Goal: Navigation & Orientation: Find specific page/section

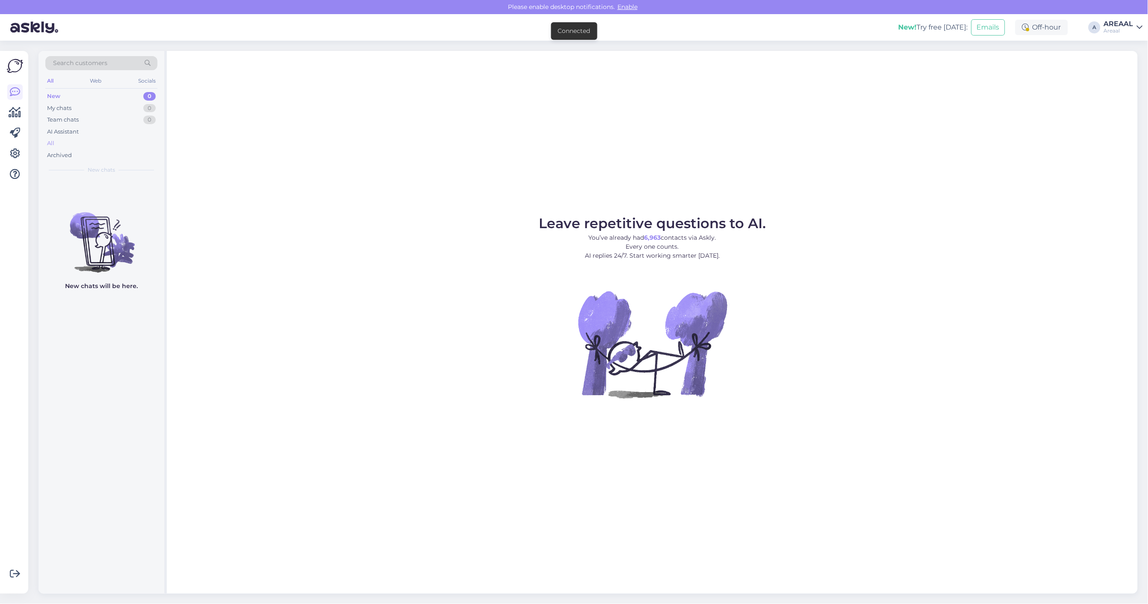
click at [105, 139] on div "All" at bounding box center [101, 143] width 112 height 12
click at [71, 140] on div "All" at bounding box center [101, 143] width 112 height 12
click at [116, 142] on div "All" at bounding box center [101, 143] width 112 height 12
click at [122, 141] on div "All" at bounding box center [101, 143] width 112 height 12
click at [126, 139] on div "All" at bounding box center [101, 143] width 112 height 12
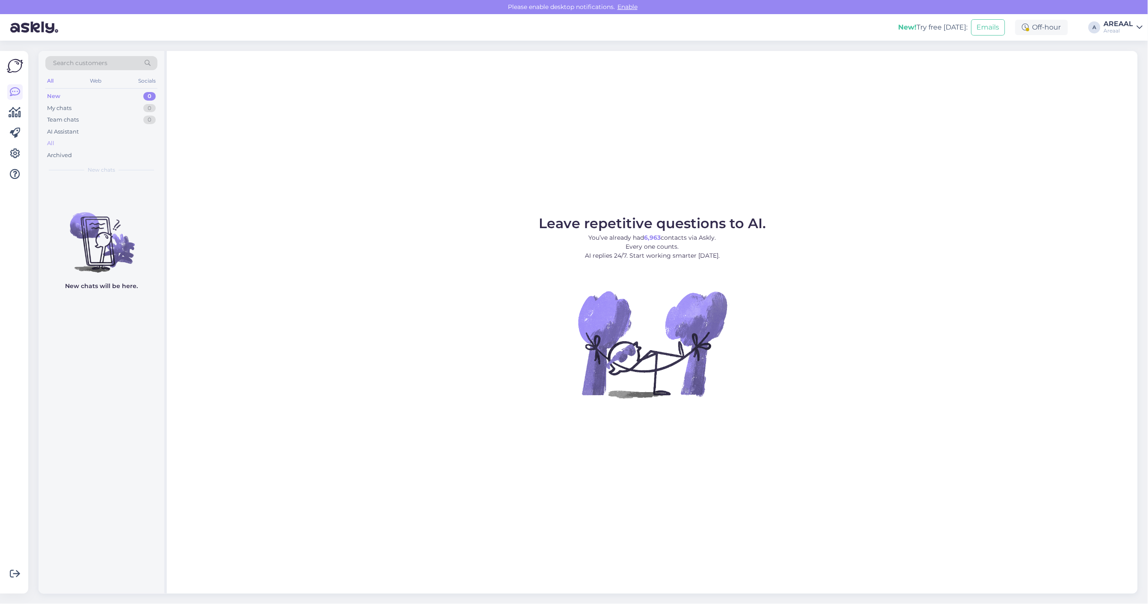
click at [59, 142] on div "All" at bounding box center [101, 143] width 112 height 12
click at [77, 137] on div "AI Assistant" at bounding box center [101, 132] width 112 height 12
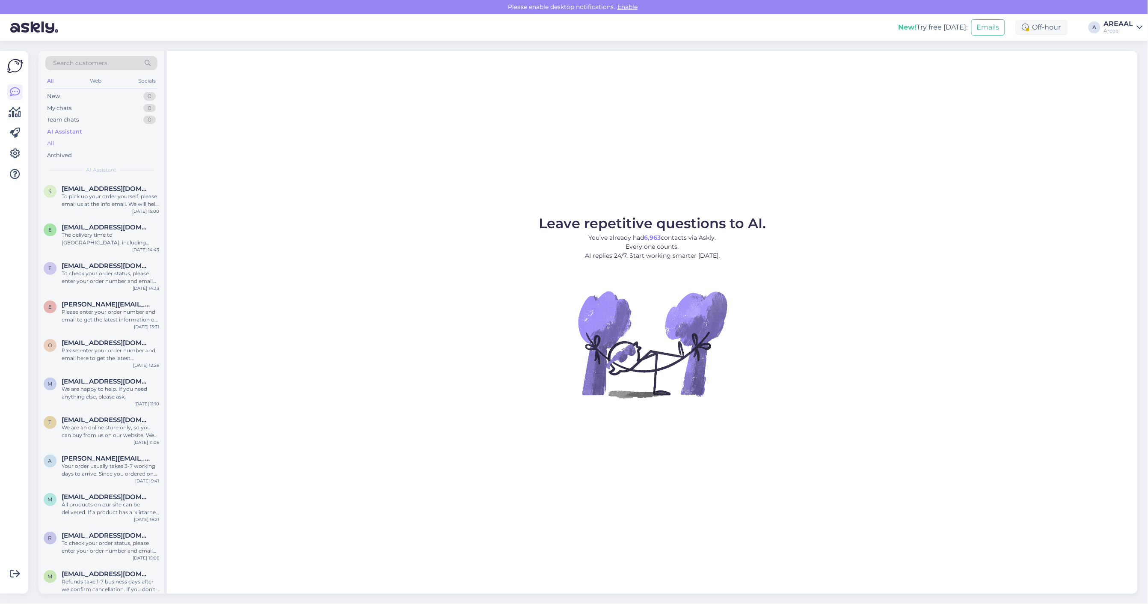
click at [76, 142] on div "All" at bounding box center [101, 143] width 112 height 12
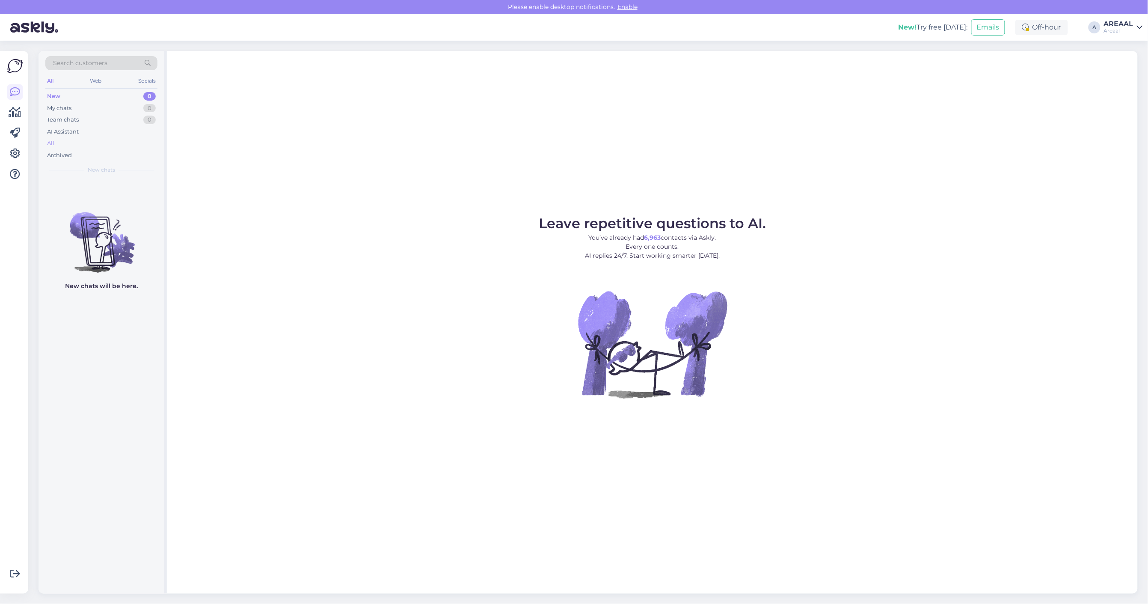
click at [123, 141] on div "All" at bounding box center [101, 143] width 112 height 12
click at [101, 138] on div "All" at bounding box center [101, 143] width 112 height 12
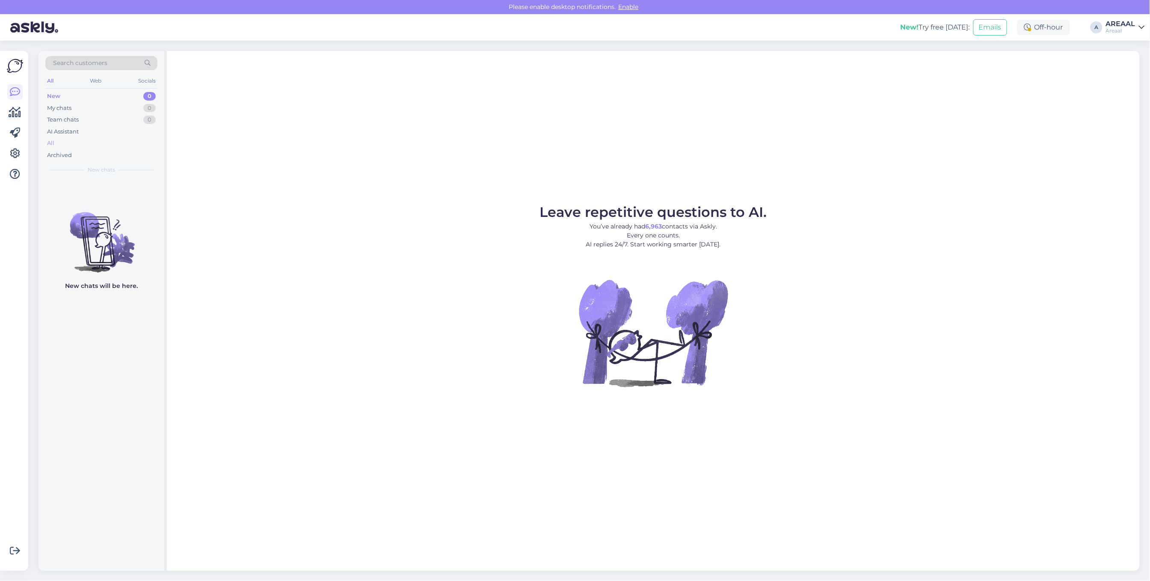
click at [77, 142] on div "All" at bounding box center [101, 143] width 112 height 12
click at [1007, 130] on div "Leave repetitive questions to AI. You’ve already had 6,963 contacts via Askly. …" at bounding box center [653, 311] width 973 height 520
click at [963, 208] on figure "Leave repetitive questions to AI. You’ve already had 6,963 contacts via Askly. …" at bounding box center [654, 307] width 958 height 205
click at [65, 144] on div "All" at bounding box center [101, 143] width 112 height 12
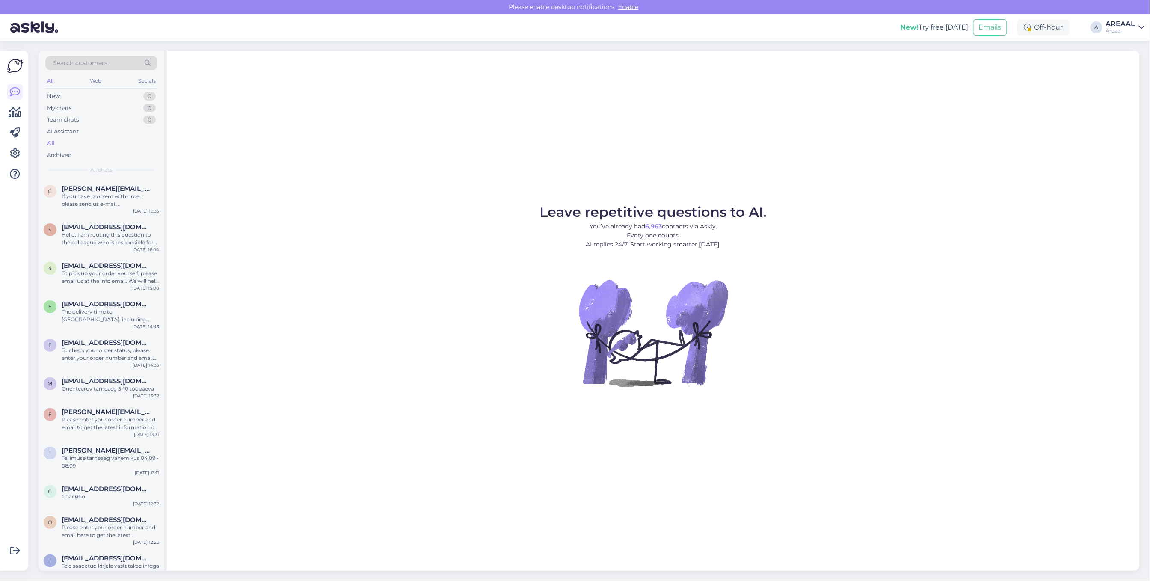
click at [291, 221] on figure "Leave repetitive questions to AI. You’ve already had 6,963 contacts via Askly. …" at bounding box center [654, 307] width 958 height 205
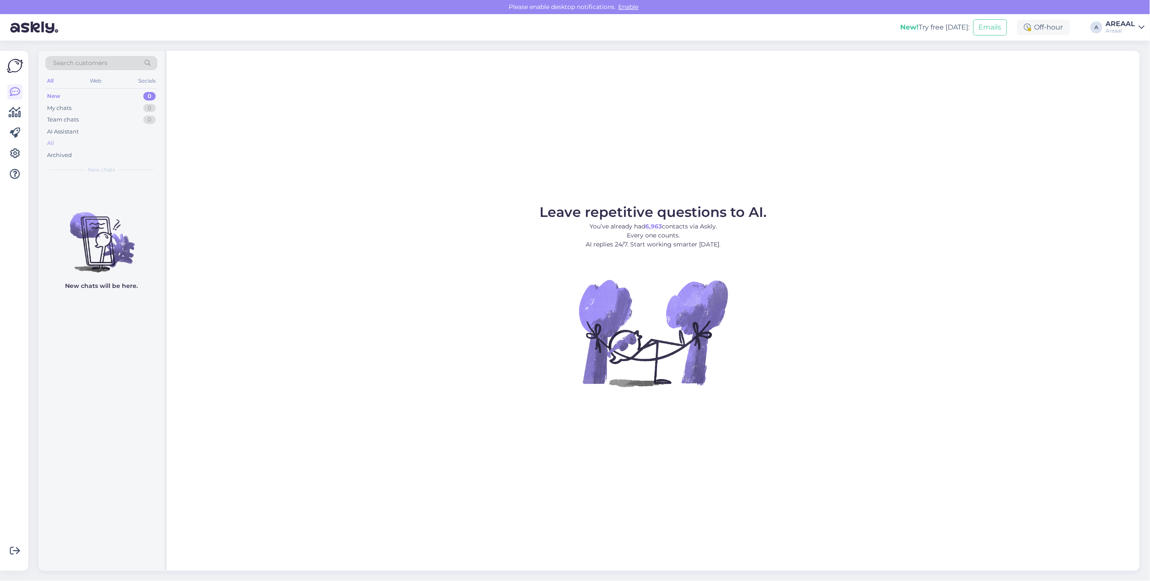
click at [78, 149] on div "All" at bounding box center [101, 143] width 112 height 12
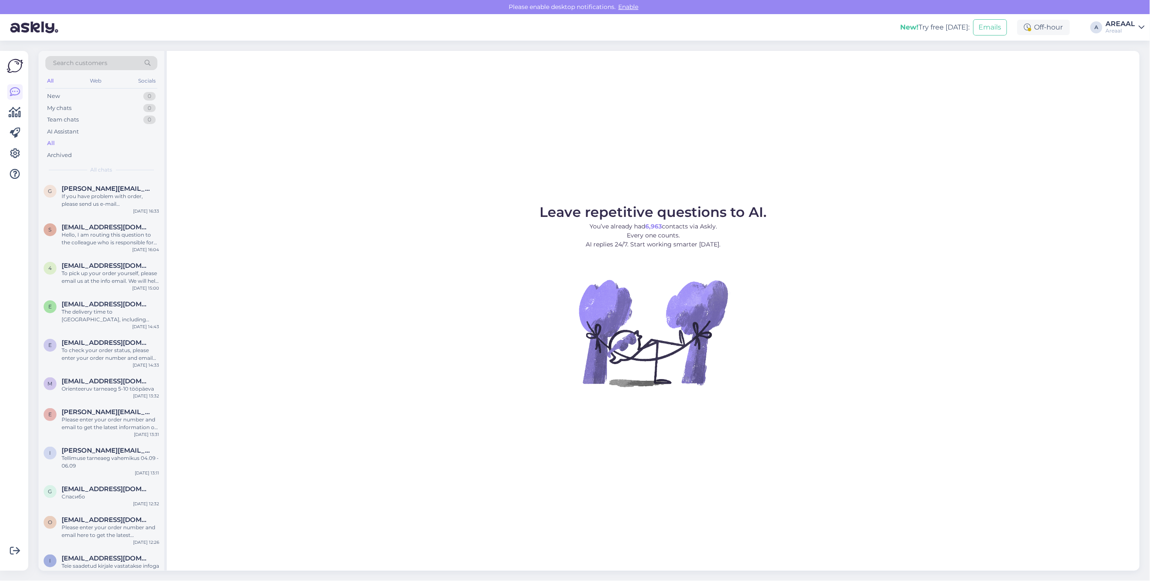
click at [74, 140] on div "All" at bounding box center [101, 143] width 112 height 12
